Goal: Task Accomplishment & Management: Manage account settings

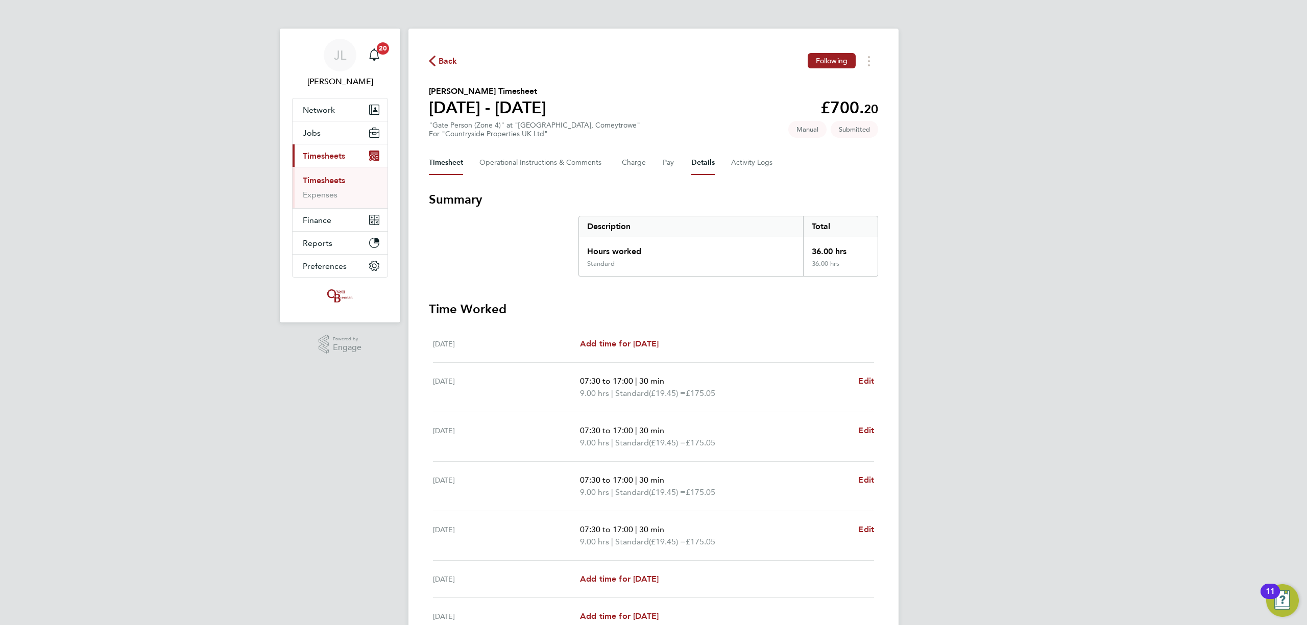
click at [696, 166] on button "Details" at bounding box center [702, 163] width 23 height 24
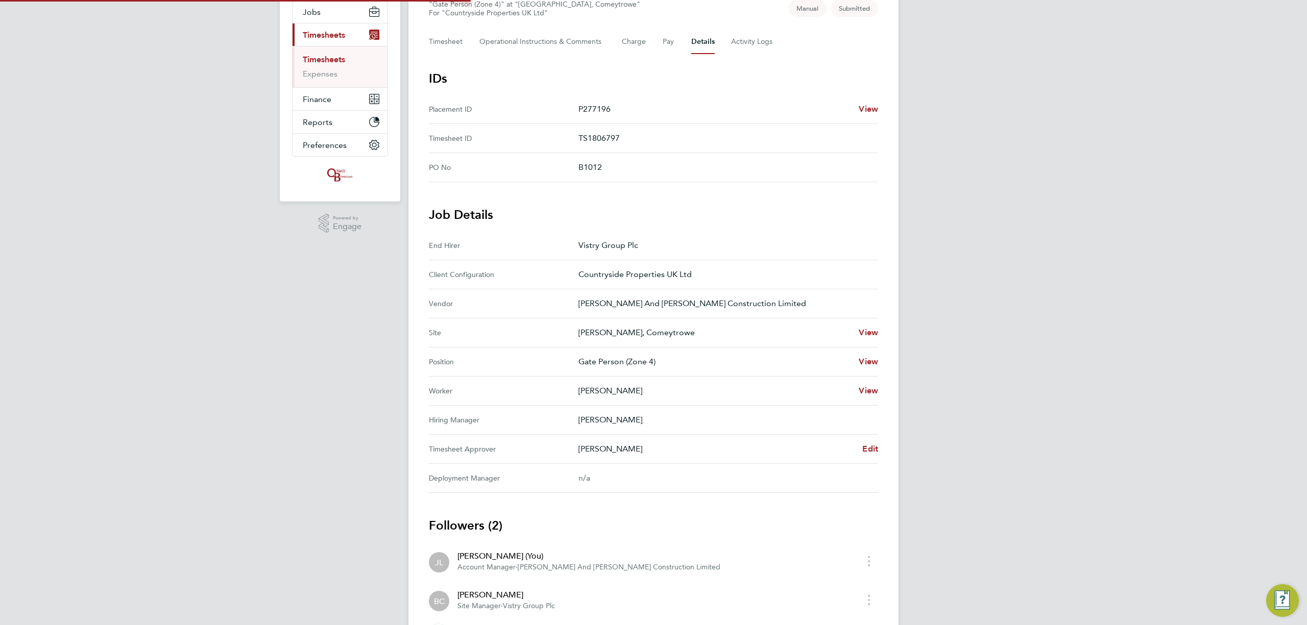
scroll to position [129, 0]
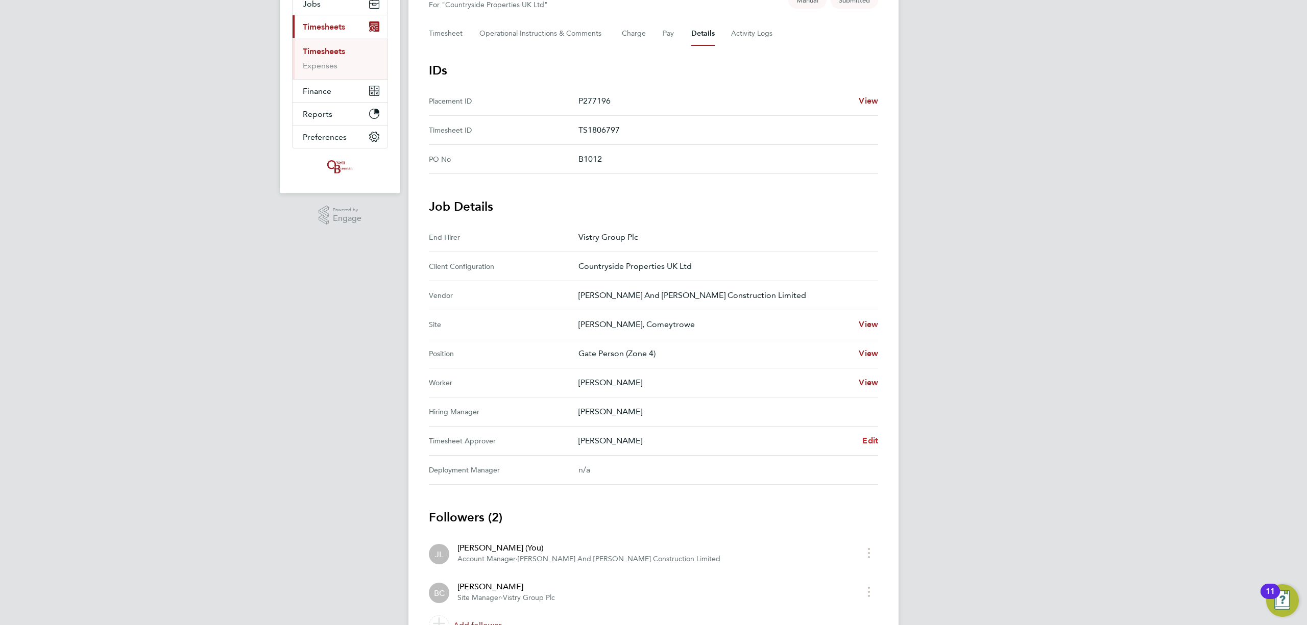
click at [866, 441] on span "Edit" at bounding box center [870, 441] width 16 height 10
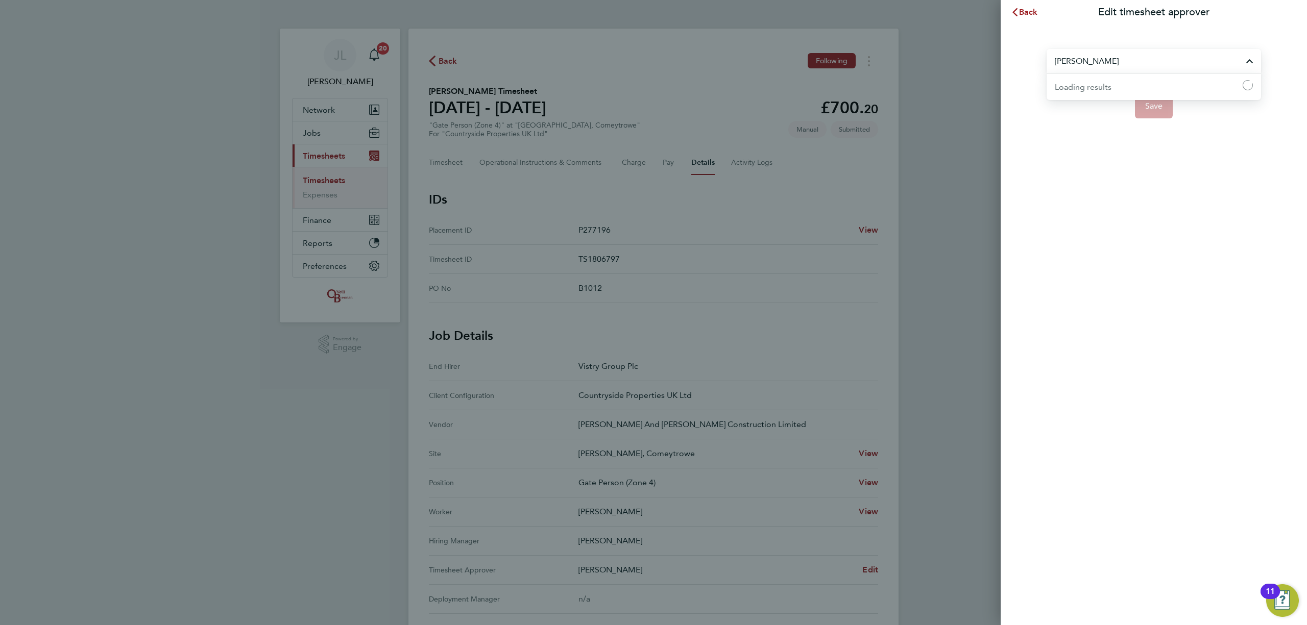
click at [1119, 65] on input "[PERSON_NAME]" at bounding box center [1153, 61] width 214 height 24
click at [1083, 163] on span "[PERSON_NAME]" at bounding box center [1087, 161] width 66 height 12
type input "[PERSON_NAME]"
click at [1165, 104] on button "Save" at bounding box center [1154, 106] width 38 height 24
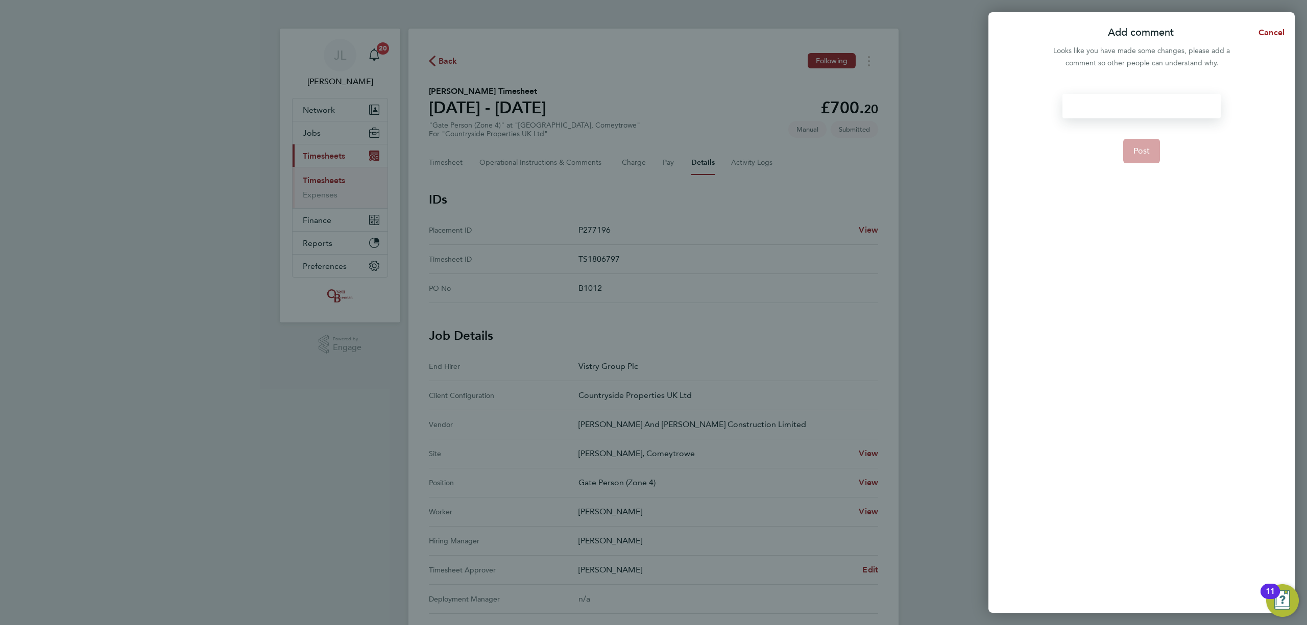
click at [1116, 109] on div at bounding box center [1141, 106] width 158 height 24
click at [1138, 108] on div at bounding box center [1141, 106] width 158 height 24
paste div
click at [1178, 104] on div "Please can you confirm [PERSON_NAME]'s hours" at bounding box center [1141, 112] width 158 height 37
click at [1172, 105] on div "Please can you confirm [PERSON_NAME]'s hours" at bounding box center [1141, 112] width 158 height 37
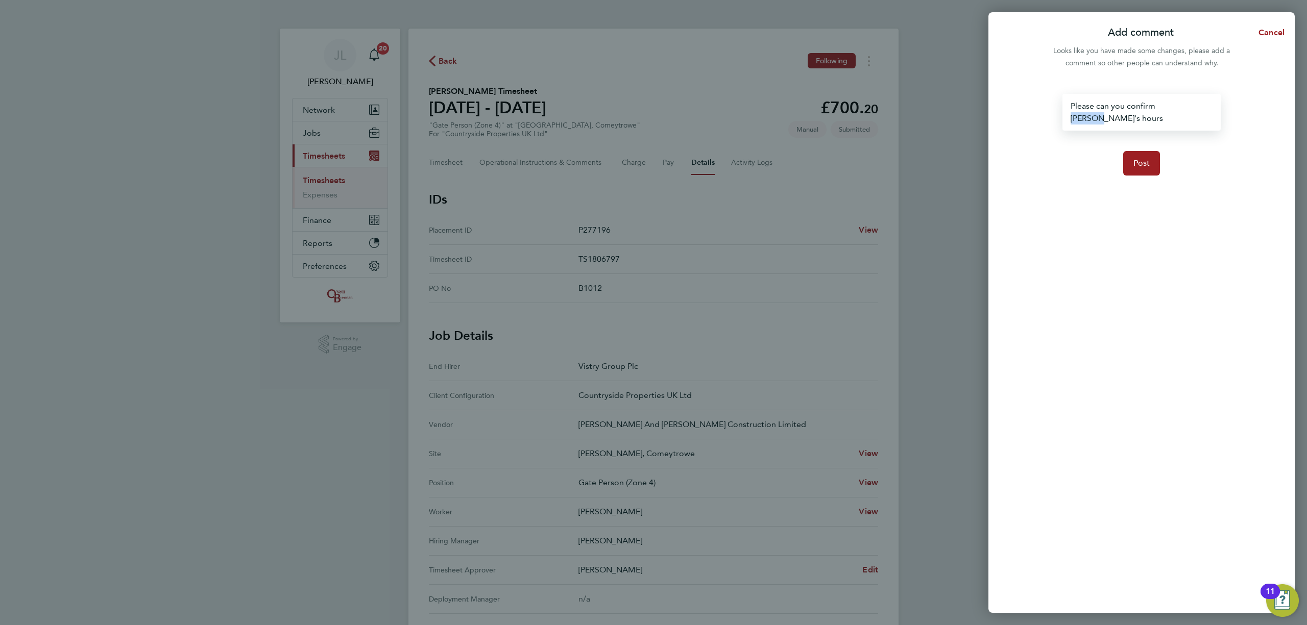
click at [1172, 105] on div "Please can you confirm [PERSON_NAME]'s hours" at bounding box center [1141, 112] width 158 height 37
click at [1147, 151] on button "Post" at bounding box center [1141, 163] width 37 height 24
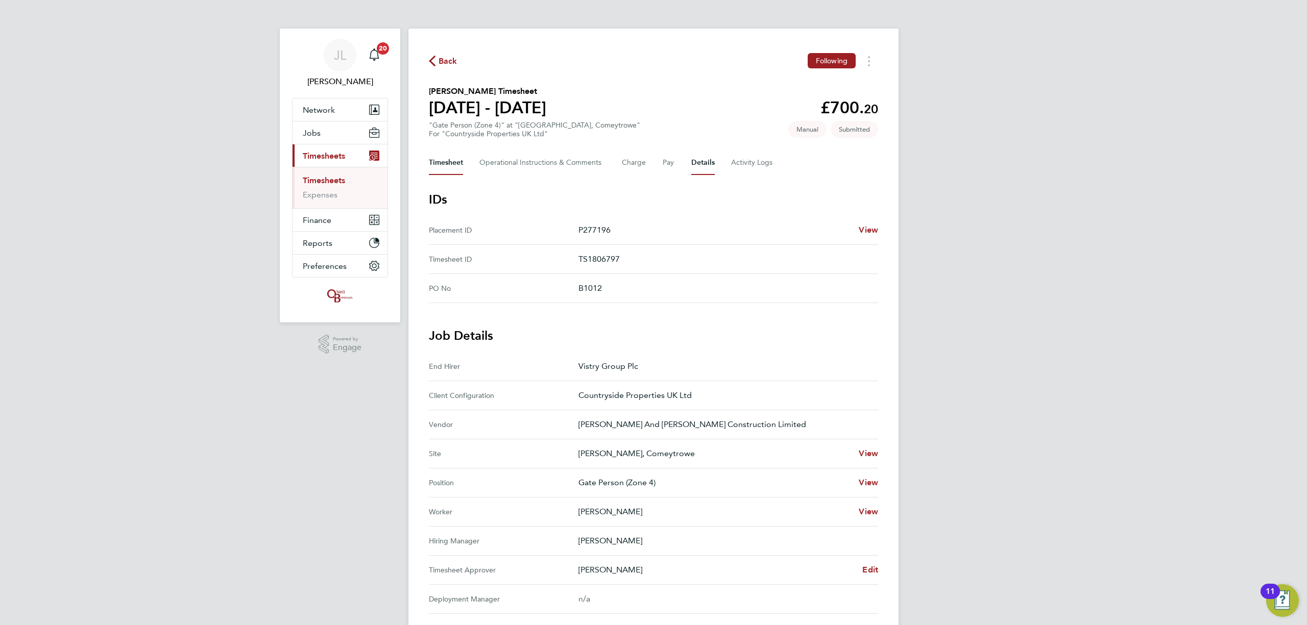
click at [437, 158] on button "Timesheet" at bounding box center [446, 163] width 34 height 24
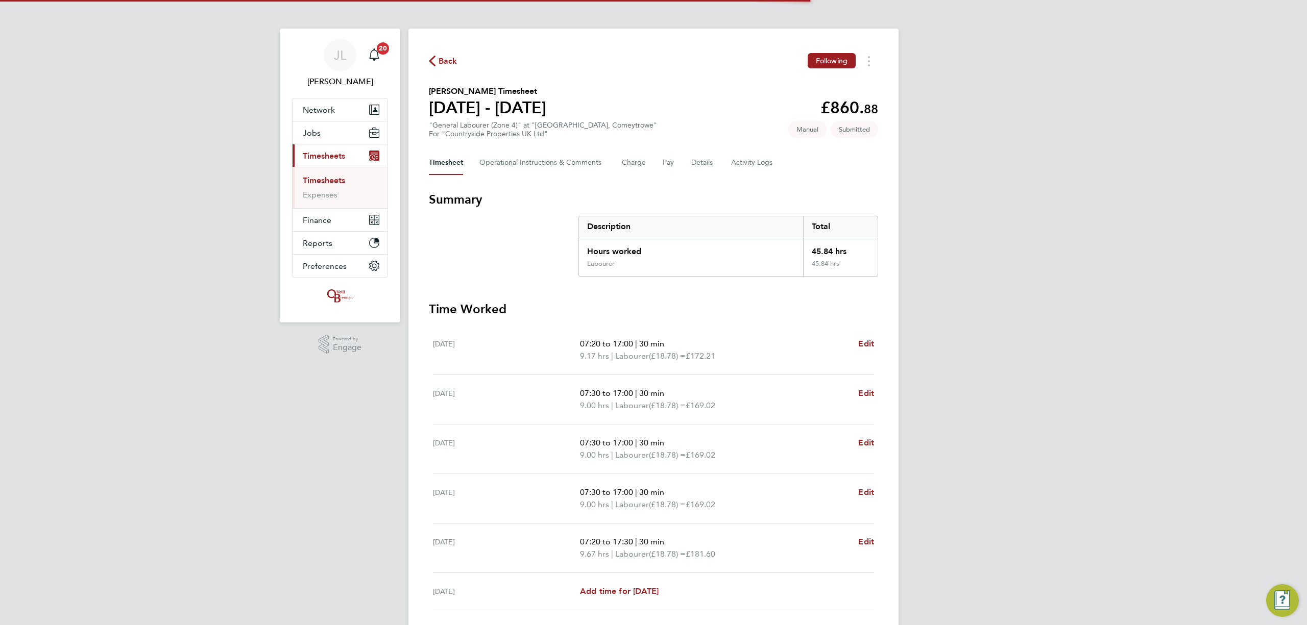
click at [205, 106] on div "JL Jordan Lee Notifications 20 Applications: Network Team Members Businesses Si…" at bounding box center [653, 368] width 1307 height 737
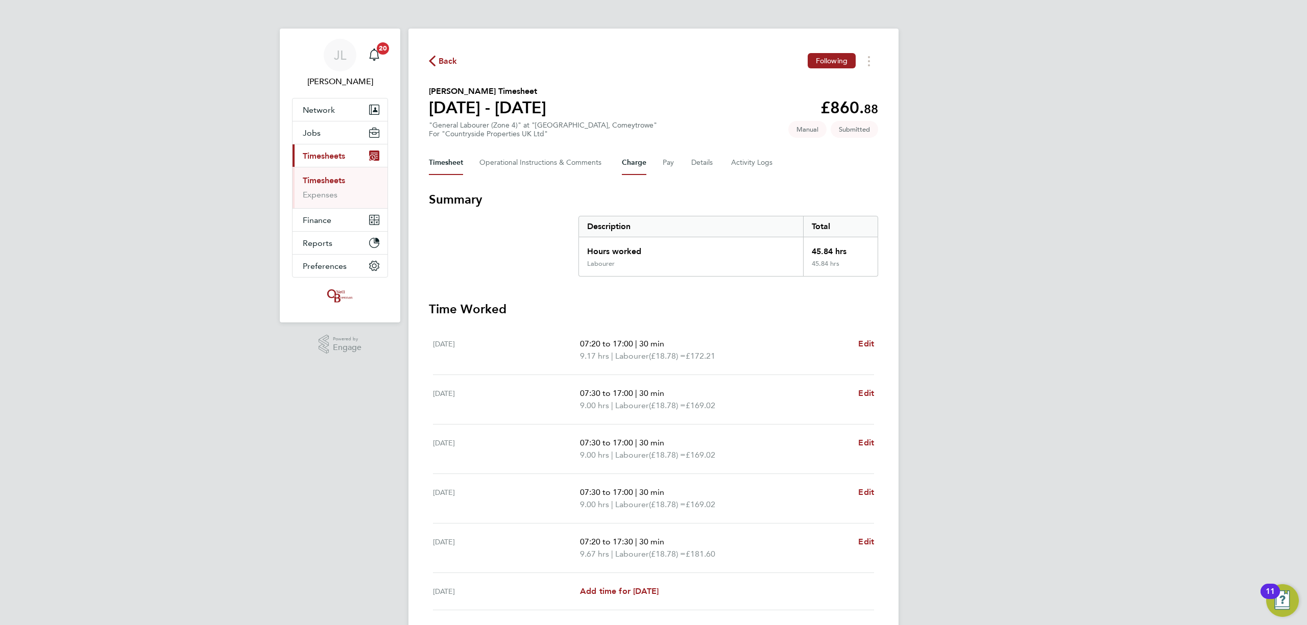
click at [633, 164] on button "Charge" at bounding box center [634, 163] width 24 height 24
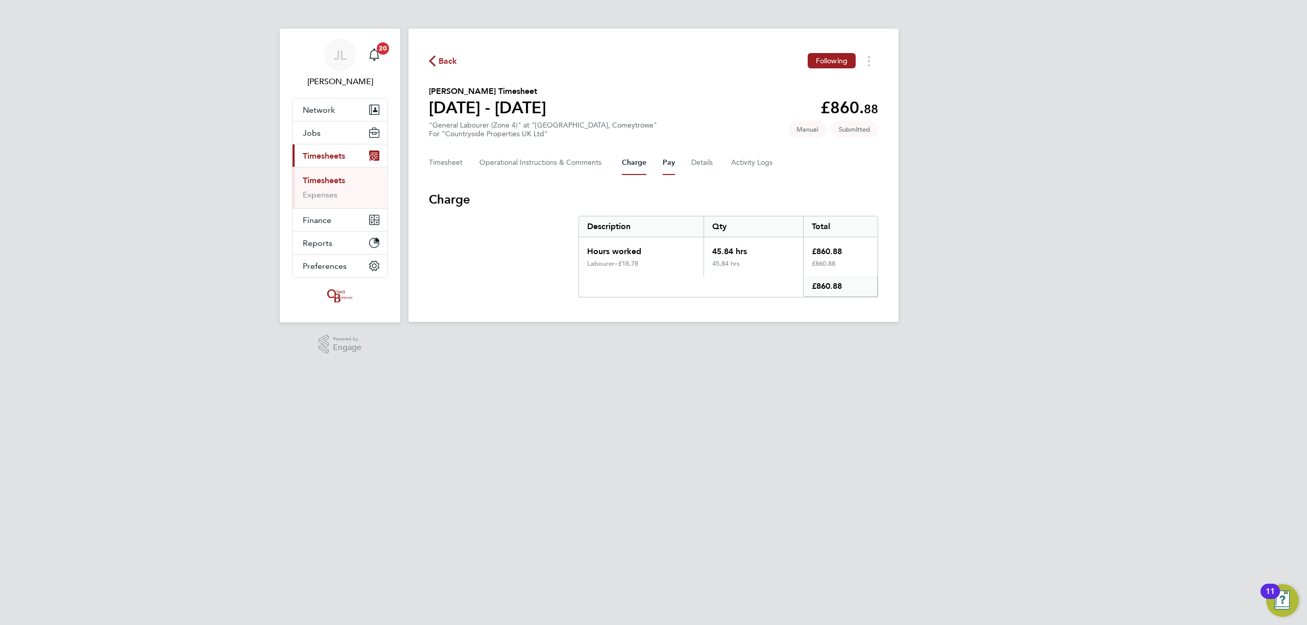
click at [666, 164] on button "Pay" at bounding box center [668, 163] width 12 height 24
click at [693, 156] on button "Details" at bounding box center [702, 163] width 23 height 24
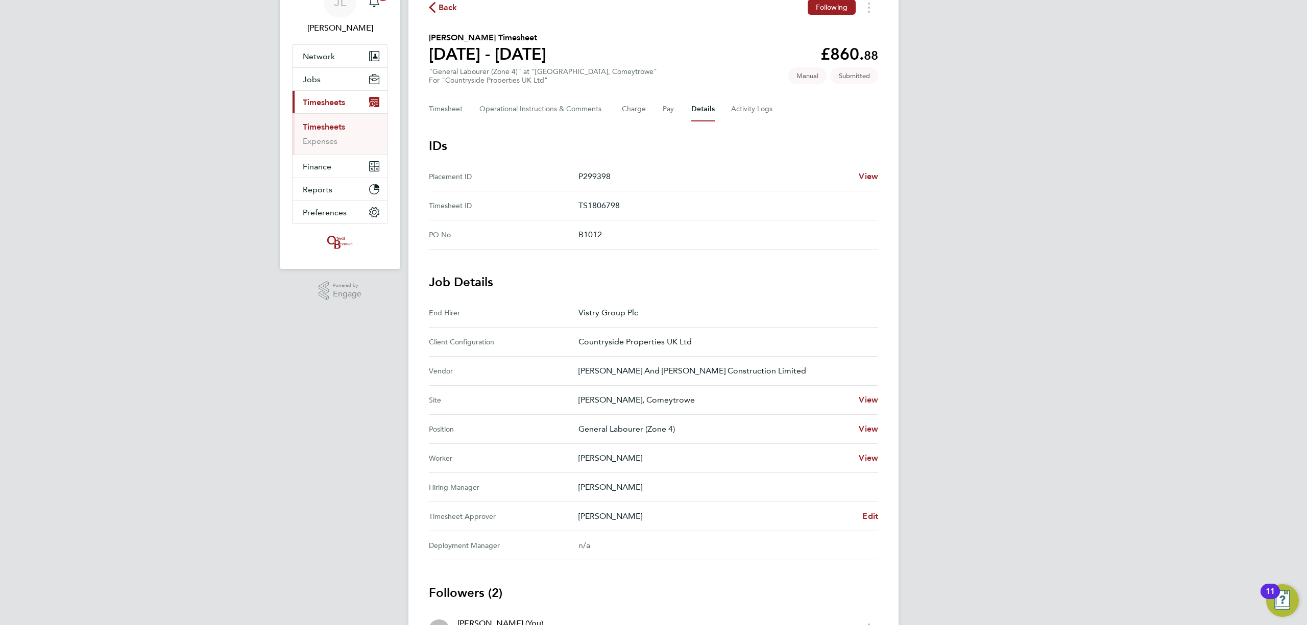
scroll to position [136, 0]
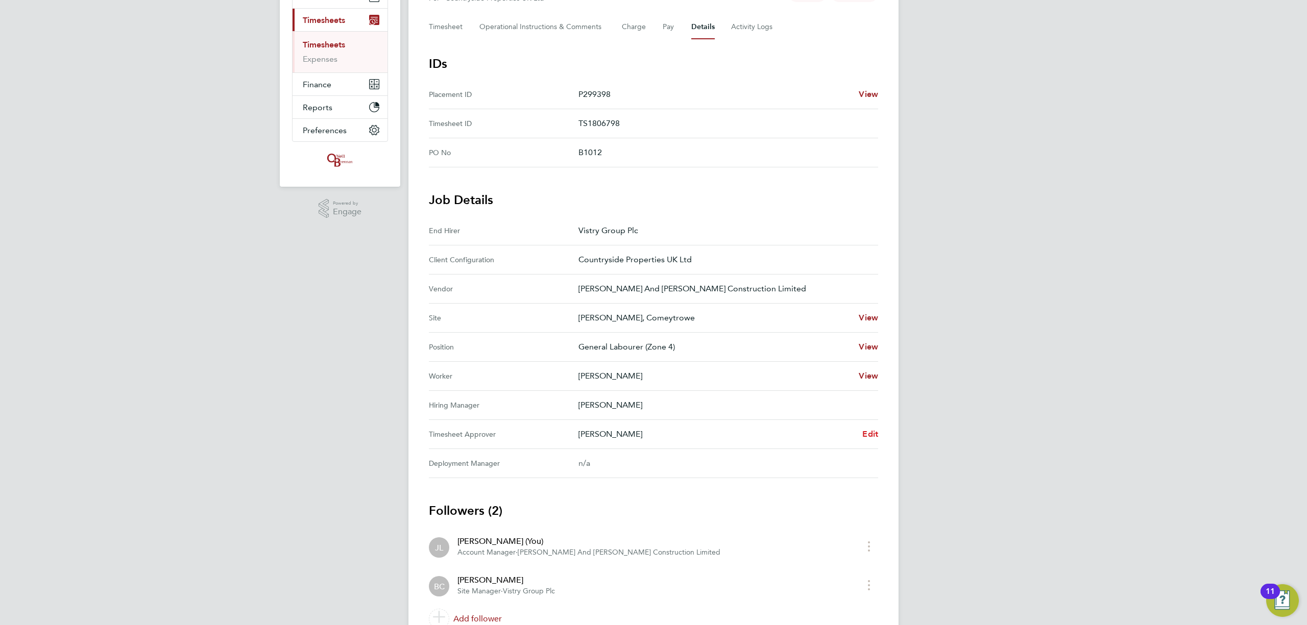
click at [871, 433] on span "Edit" at bounding box center [870, 434] width 16 height 10
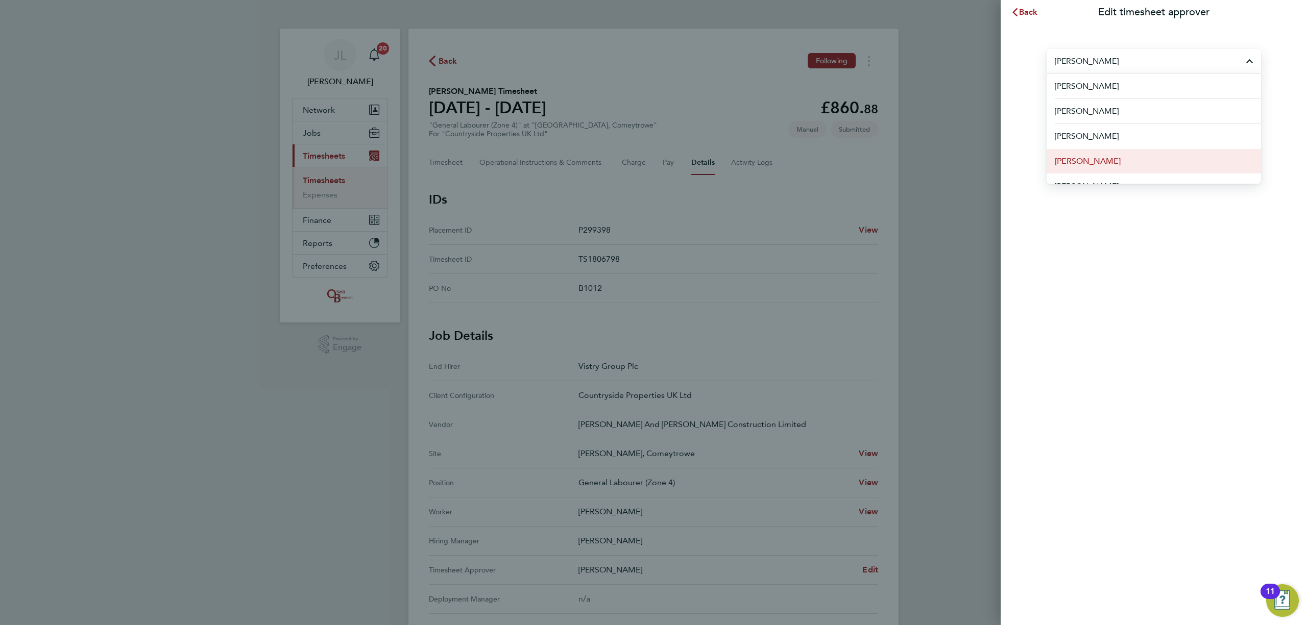
click at [1088, 156] on span "[PERSON_NAME]" at bounding box center [1087, 161] width 66 height 12
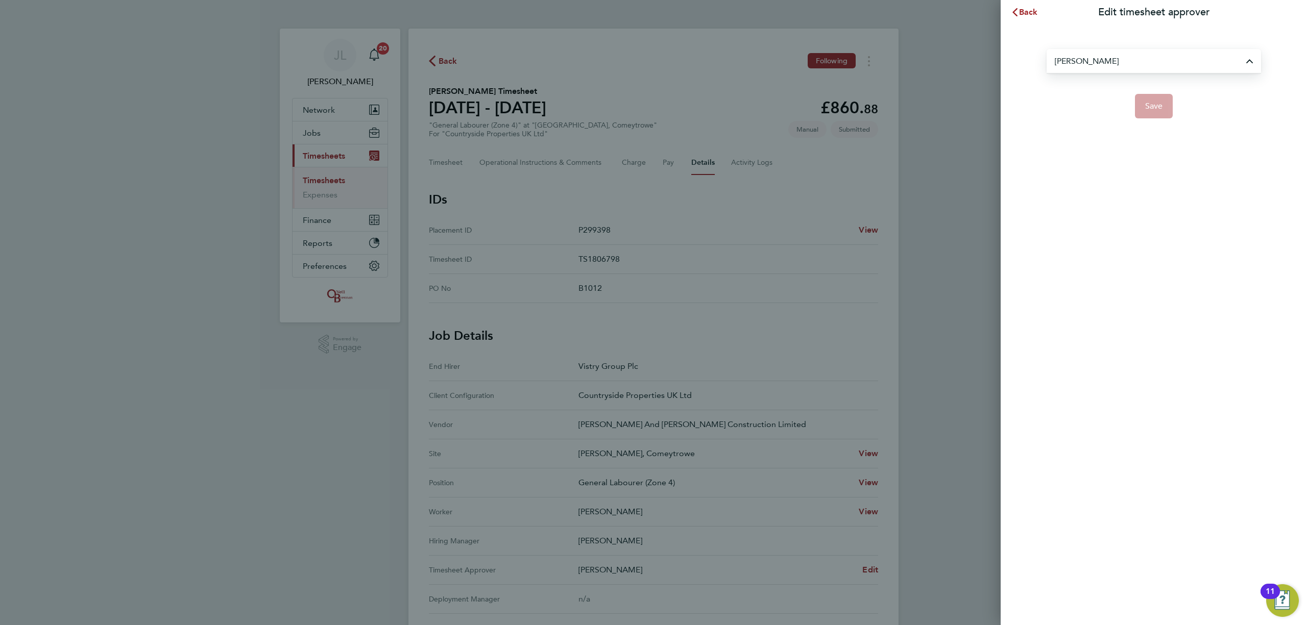
type input "[PERSON_NAME]"
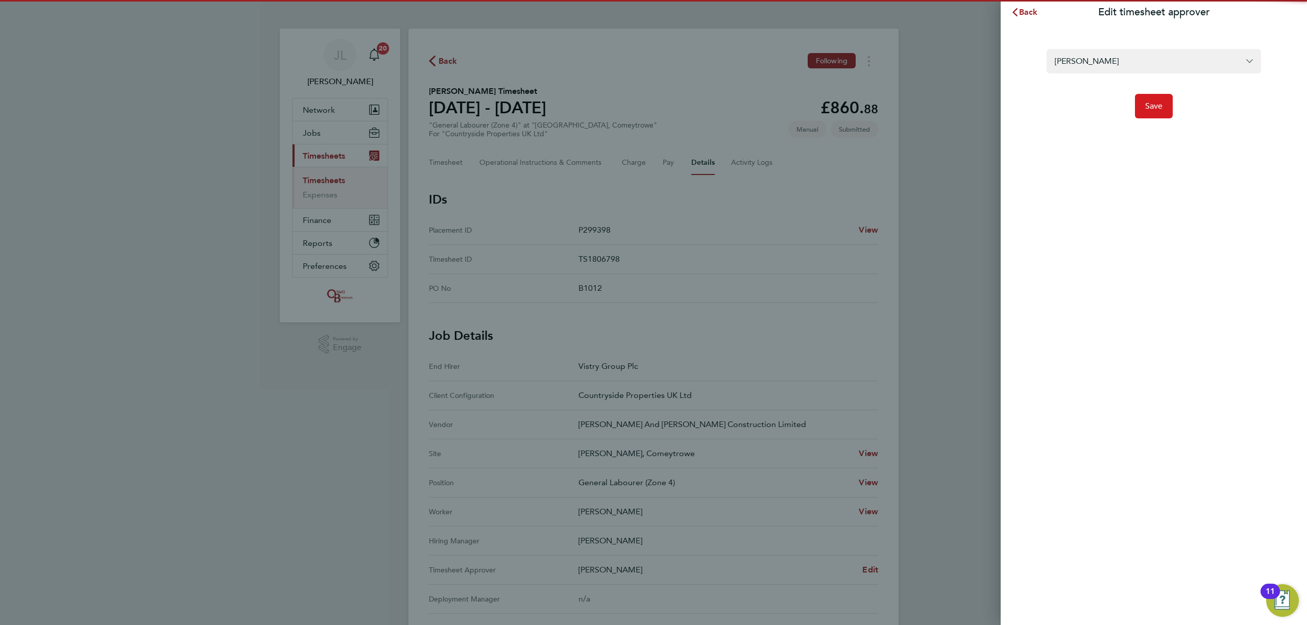
click at [1151, 103] on span "Save" at bounding box center [1154, 106] width 18 height 10
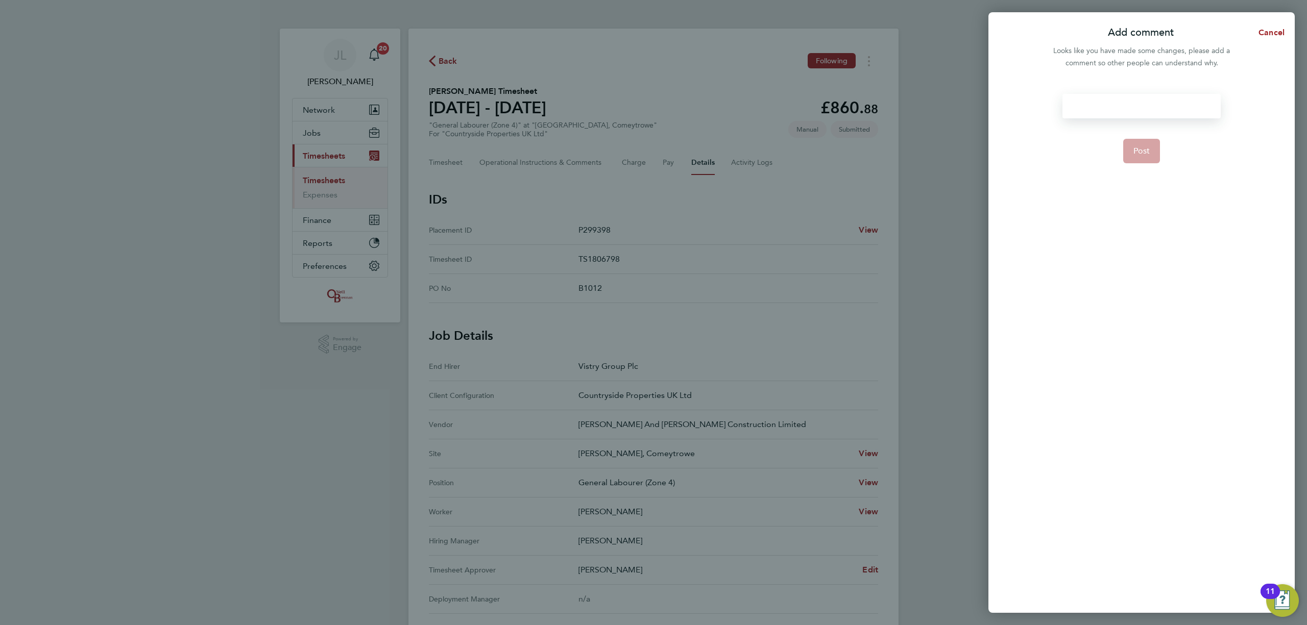
click at [1112, 105] on div at bounding box center [1141, 106] width 158 height 24
click at [1168, 103] on div at bounding box center [1141, 106] width 158 height 24
click at [1144, 109] on div "Please can you confrim Fred's hours" at bounding box center [1141, 112] width 158 height 37
drag, startPoint x: 1203, startPoint y: 109, endPoint x: 996, endPoint y: 105, distance: 206.7
click at [996, 105] on div "Please can you confirm Fred's hours Post" at bounding box center [1141, 347] width 306 height 531
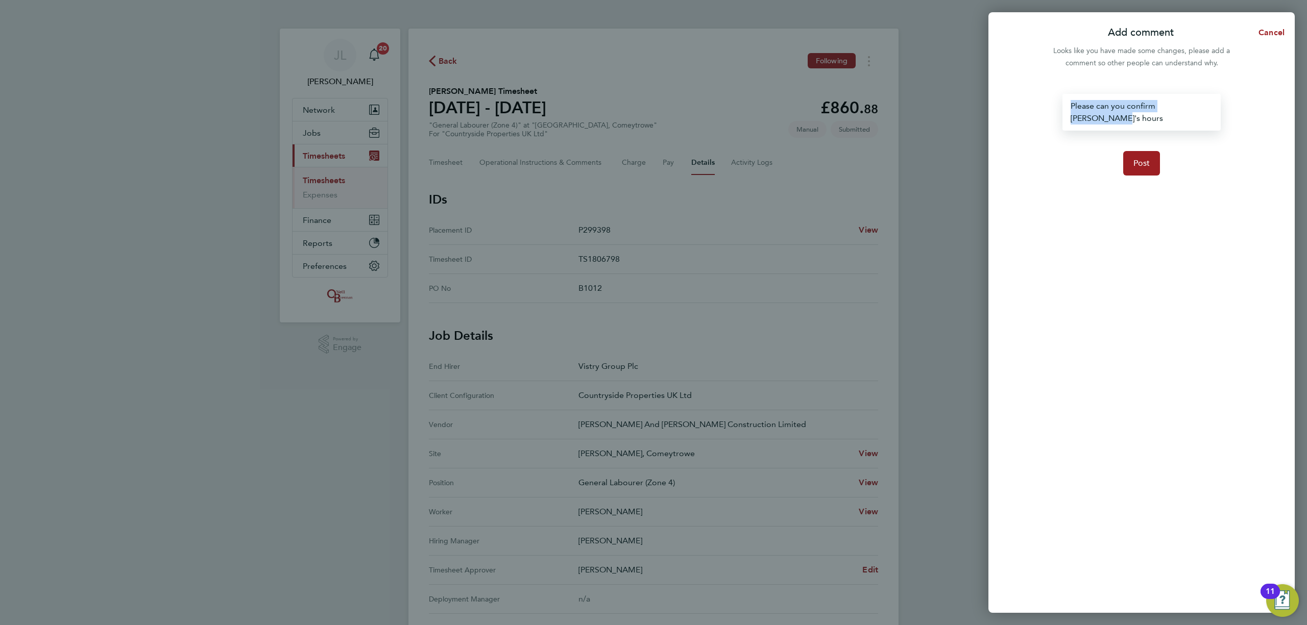
copy div "Please can you confirm [PERSON_NAME]'s hours"
click at [1133, 158] on span "Post" at bounding box center [1141, 163] width 17 height 10
